Goal: Check status: Check status

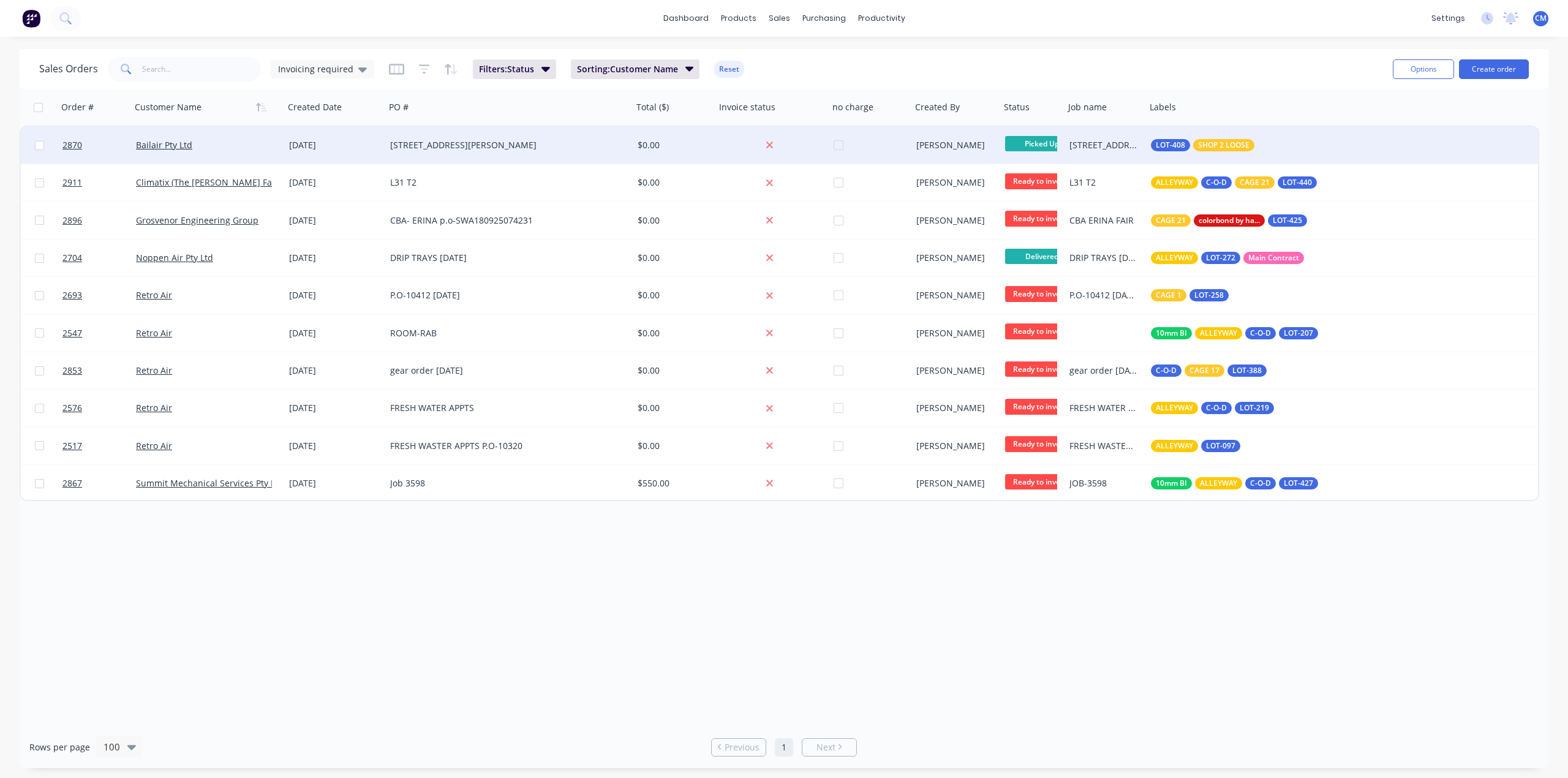
drag, startPoint x: 512, startPoint y: 111, endPoint x: 549, endPoint y: 251, distance: 144.8
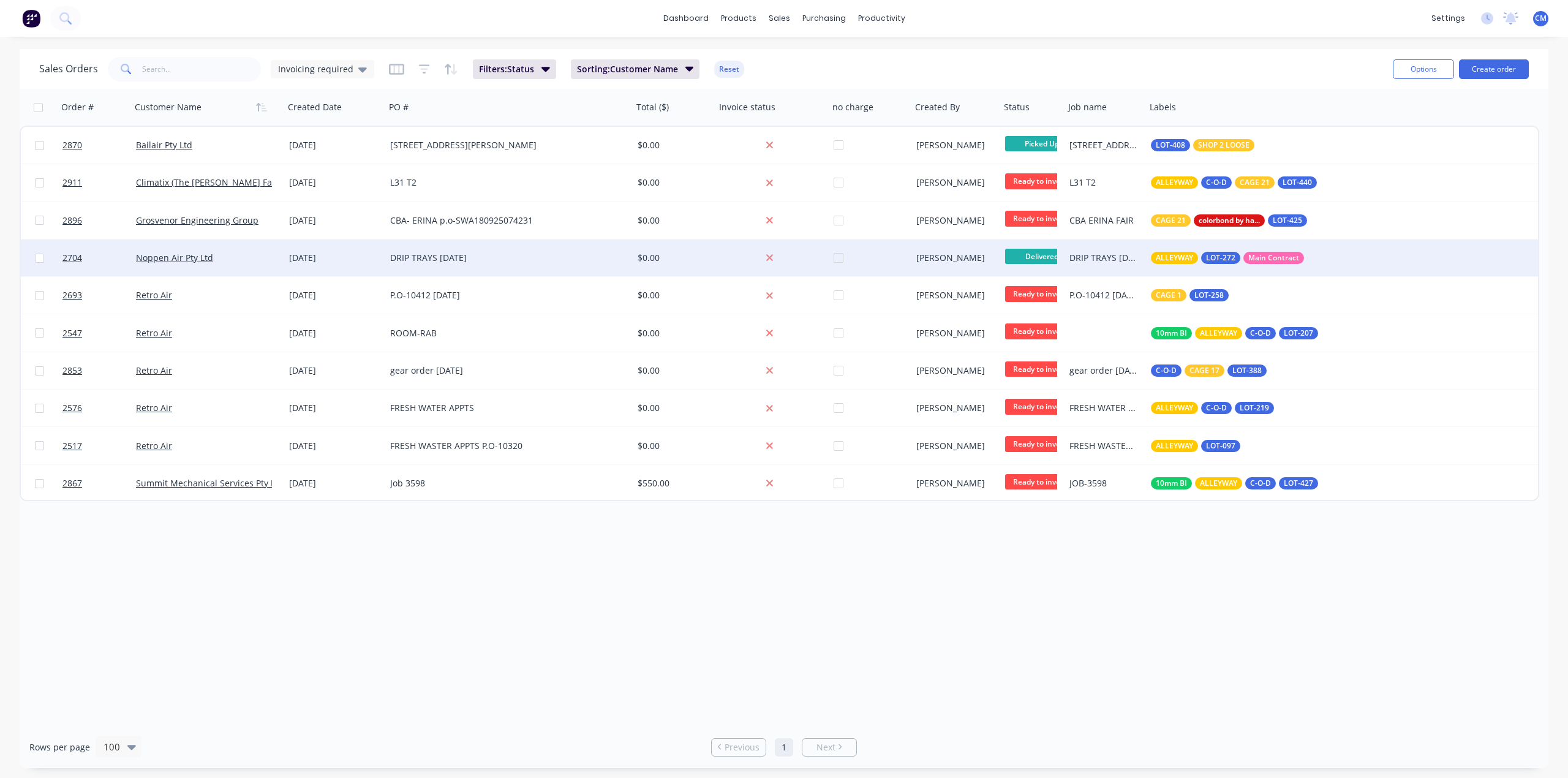
click at [630, 131] on div "Order # Customer Name Created Date PO # Total ($) Invoice status no charge Crea…" at bounding box center [779, 295] width 1520 height 412
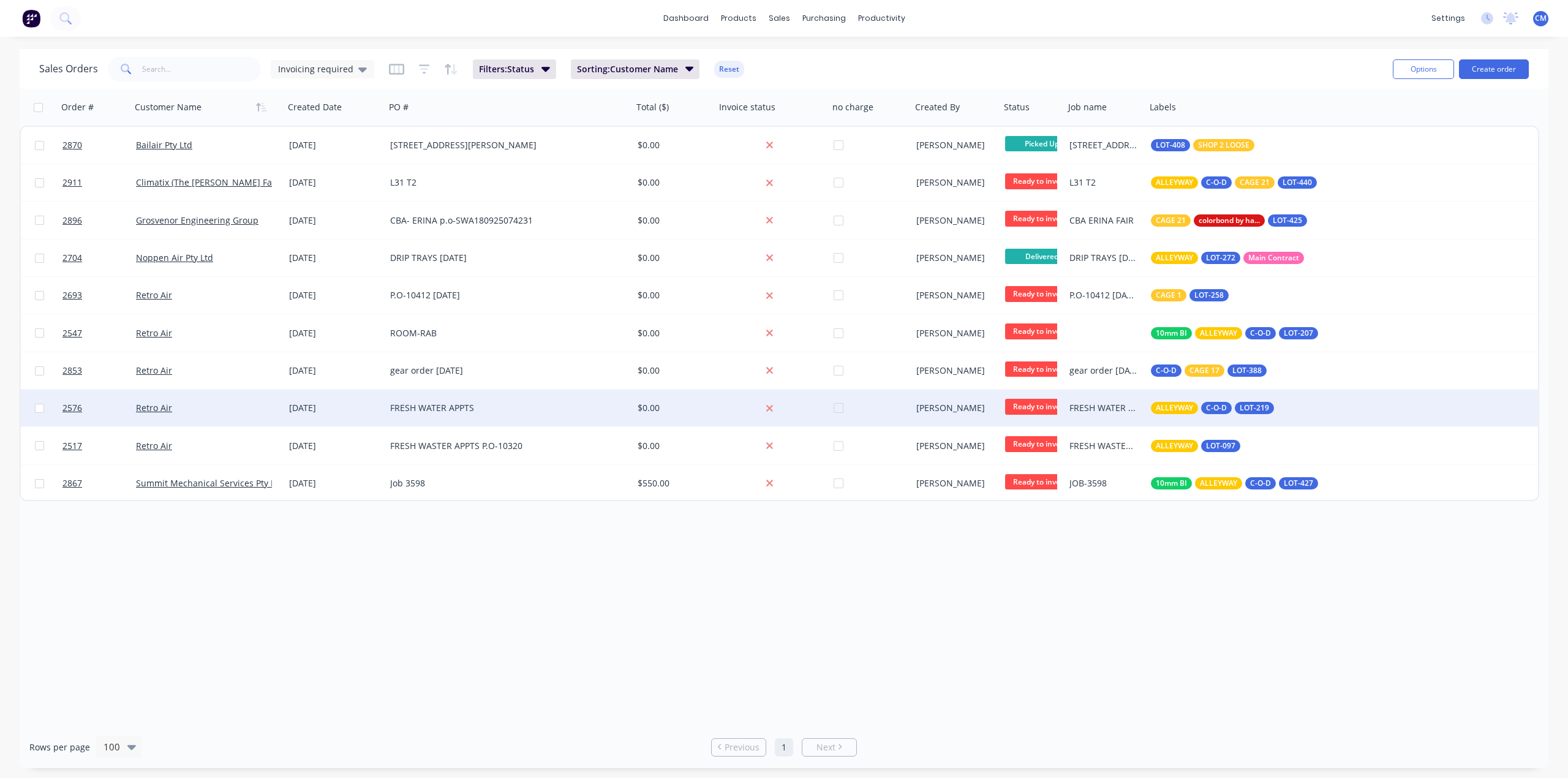
click at [478, 407] on div "FRESH WATER APPTS" at bounding box center [503, 408] width 226 height 12
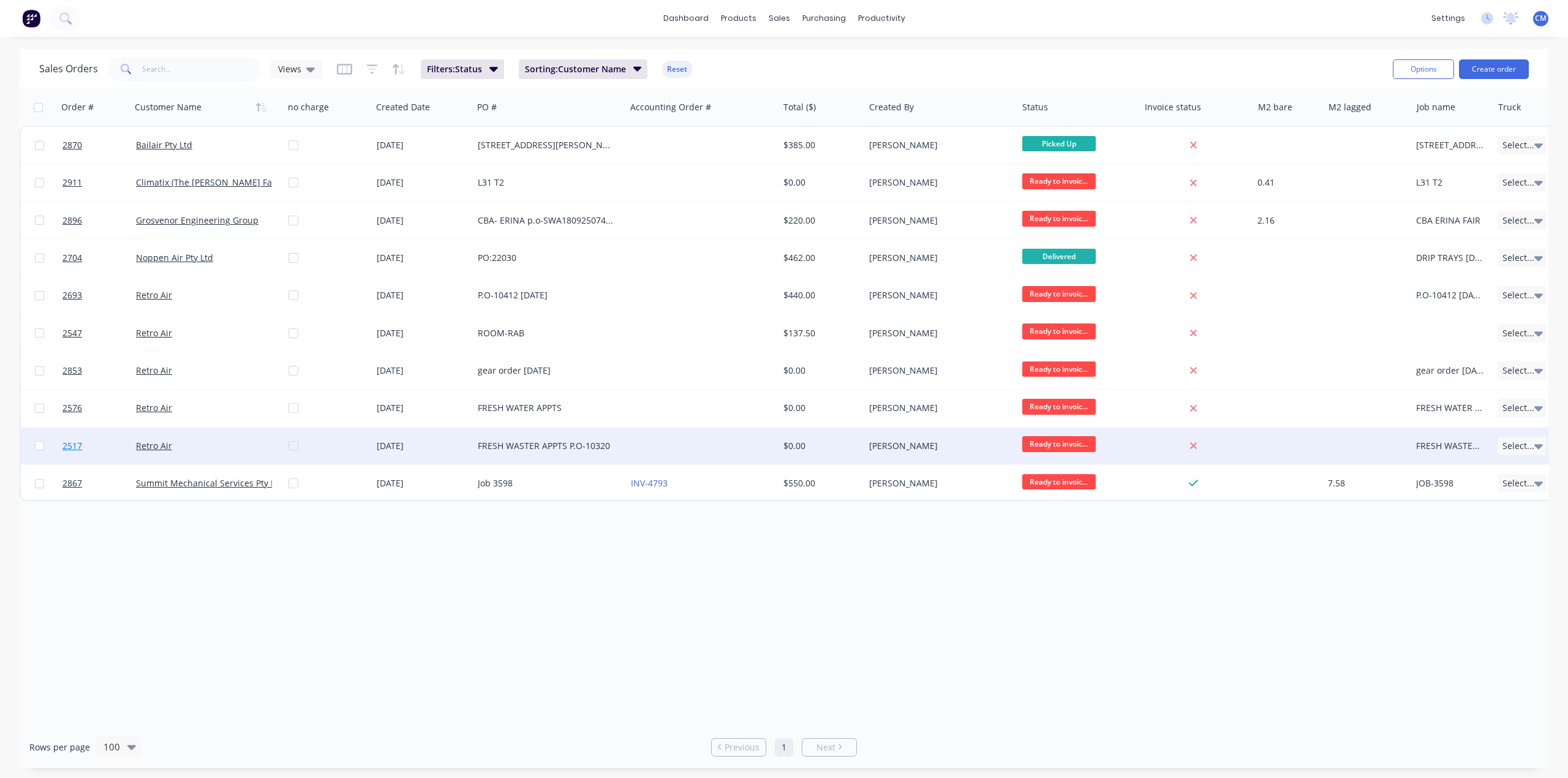
click at [77, 444] on span "2517" at bounding box center [72, 446] width 20 height 12
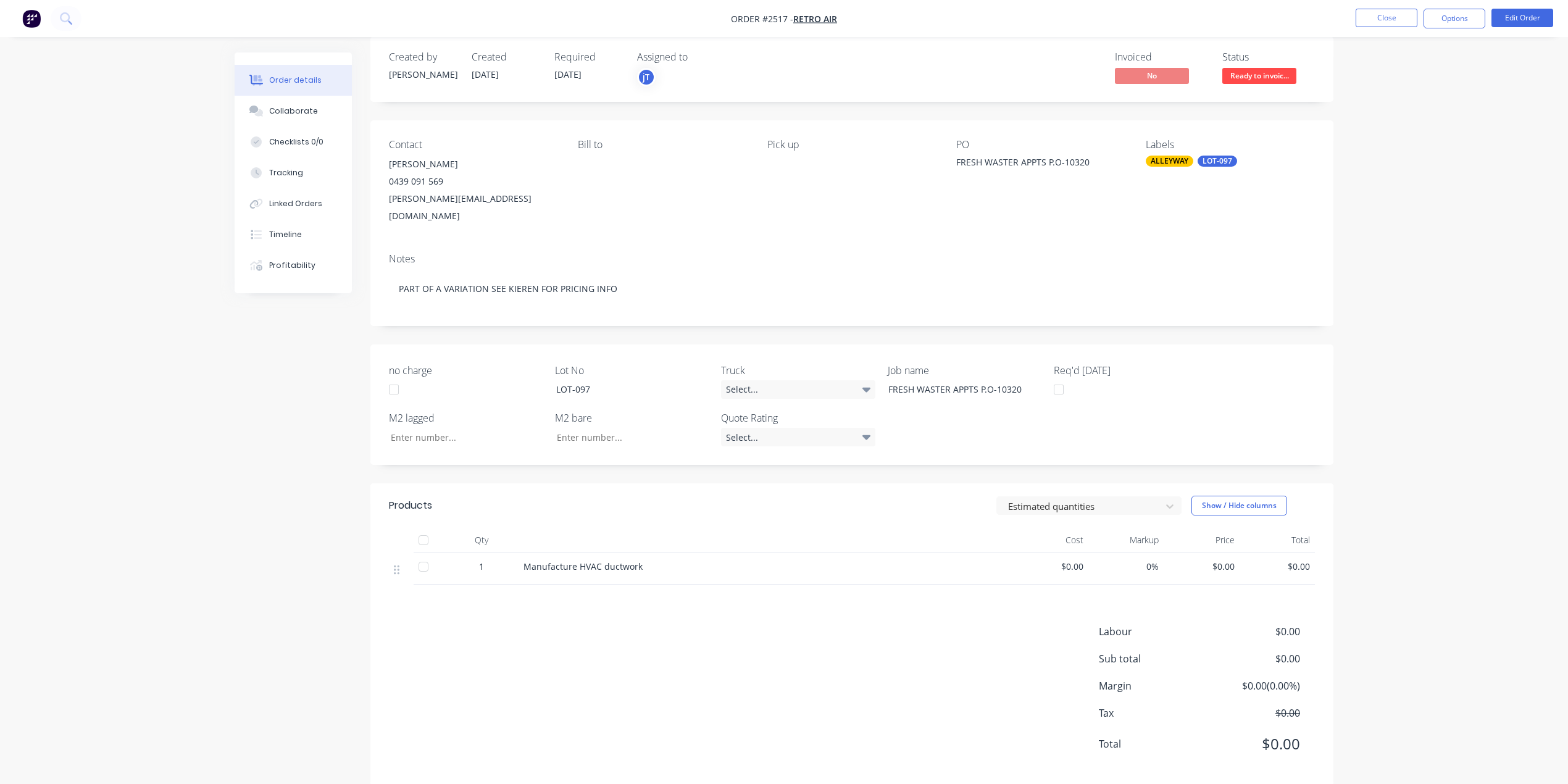
scroll to position [20, 0]
